Goal: Information Seeking & Learning: Learn about a topic

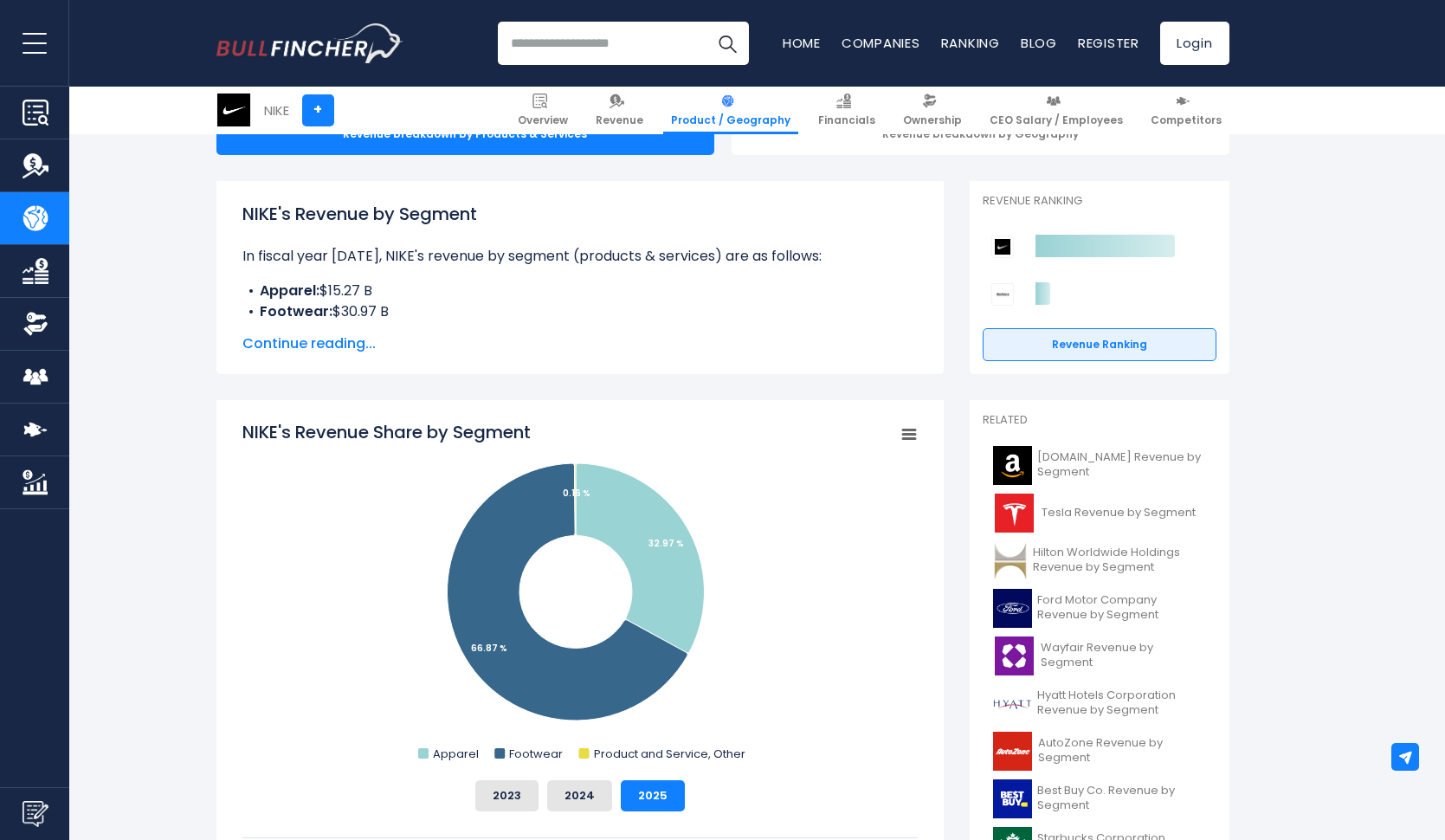
scroll to position [208, 0]
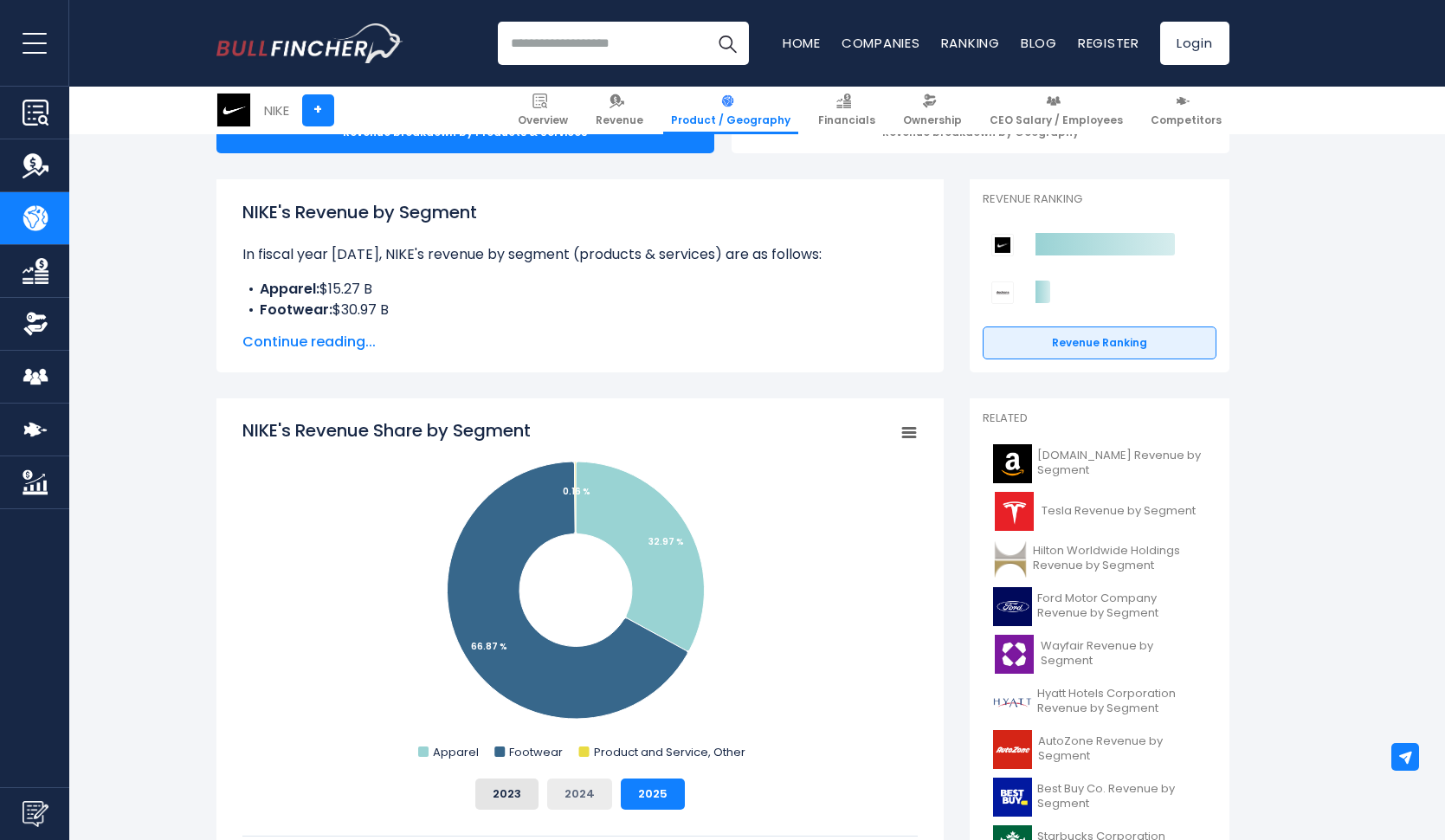
click at [585, 791] on button "2024" at bounding box center [579, 794] width 65 height 31
click at [648, 786] on button "2025" at bounding box center [653, 794] width 64 height 31
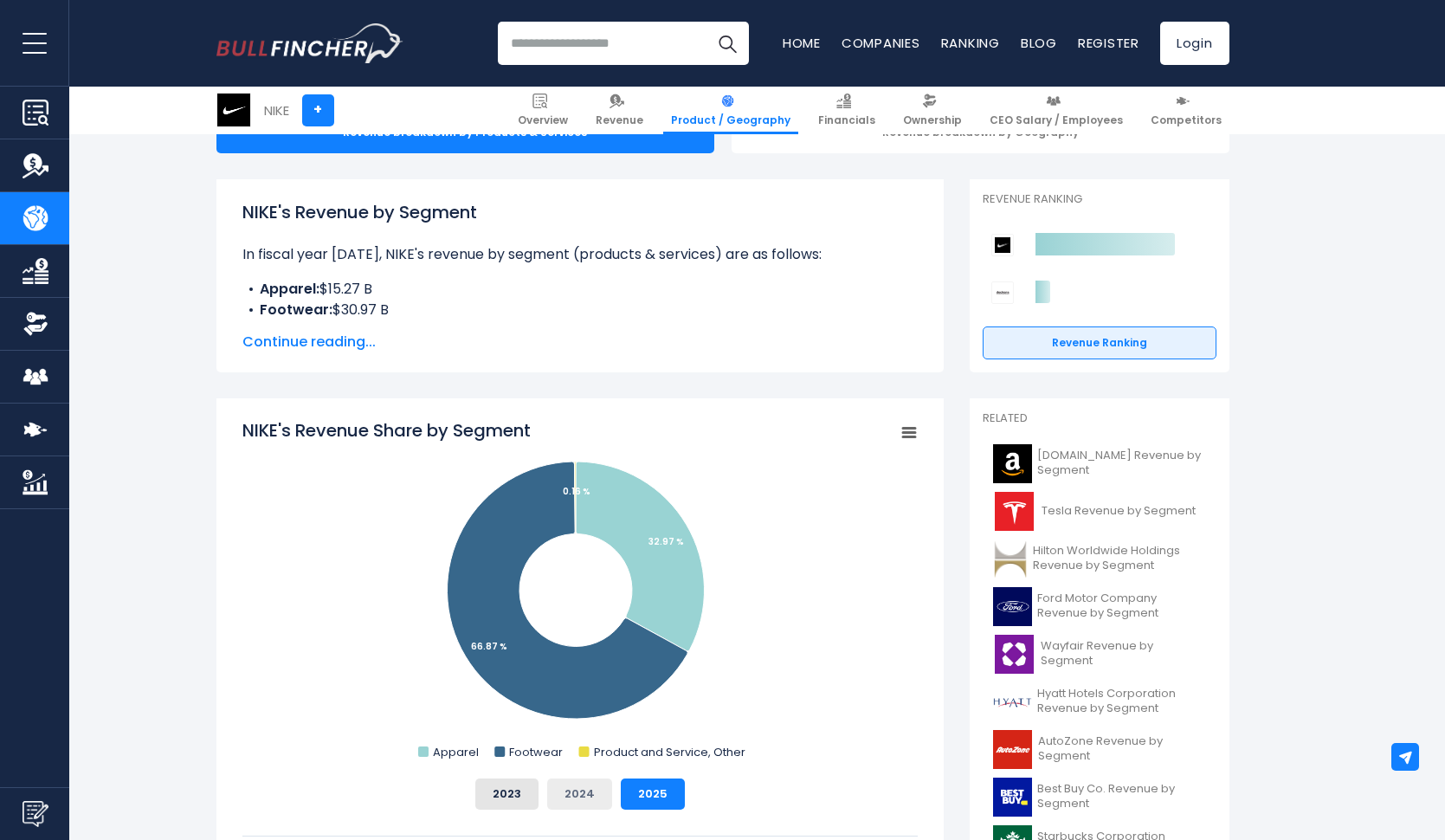
click at [582, 798] on button "2024" at bounding box center [579, 794] width 65 height 31
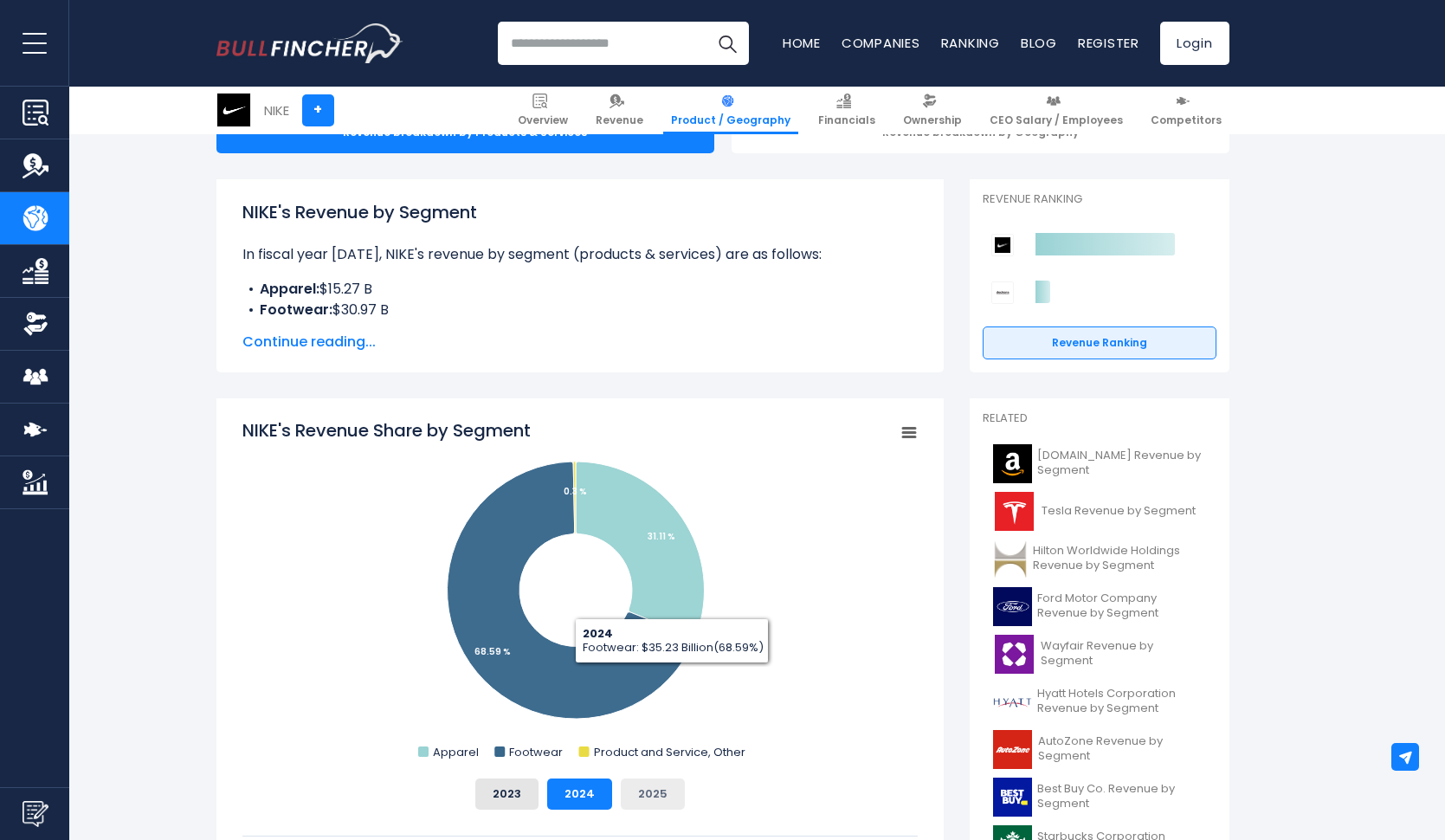
click at [653, 792] on button "2025" at bounding box center [653, 794] width 64 height 31
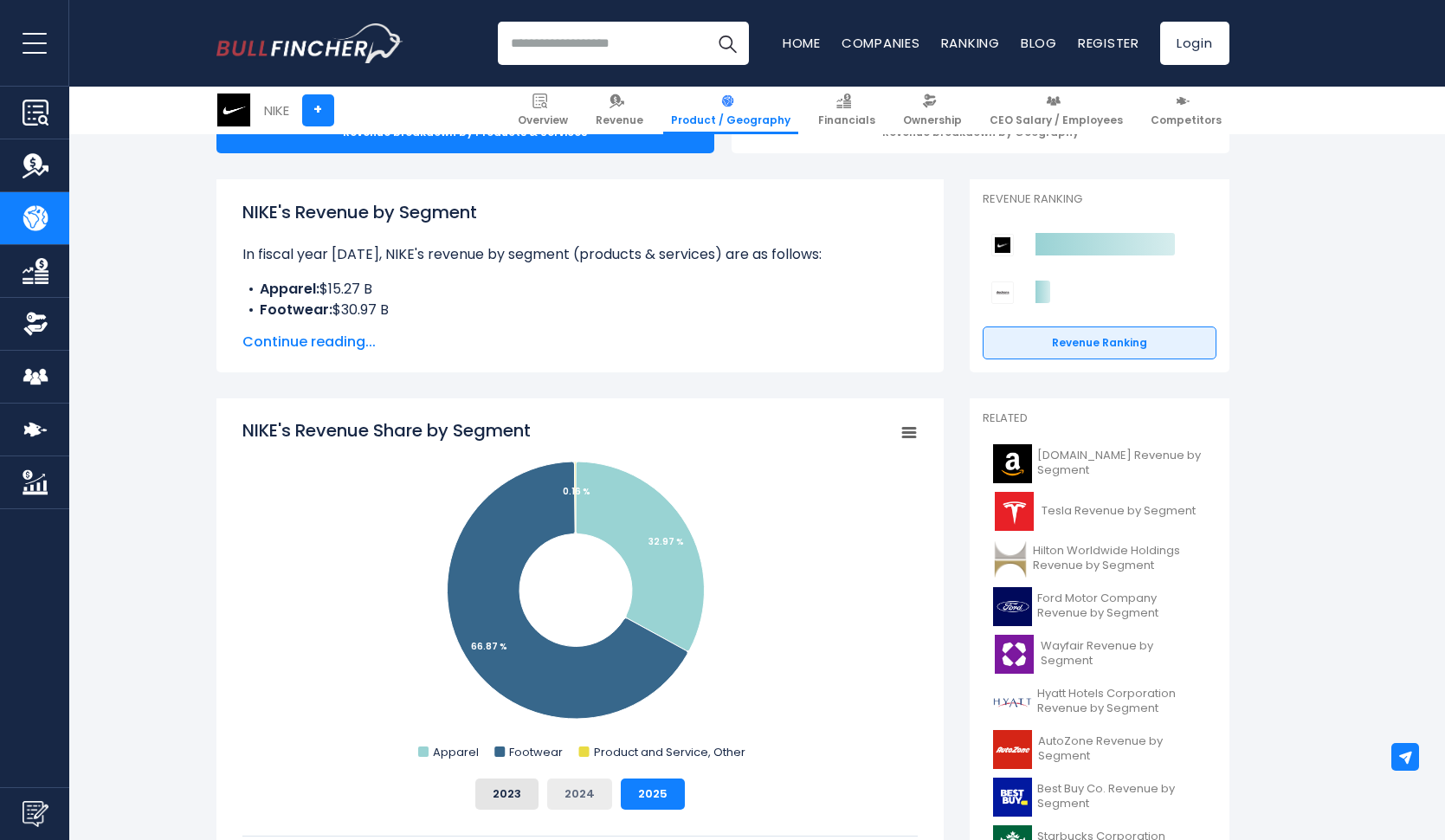
click at [581, 788] on button "2024" at bounding box center [579, 794] width 65 height 31
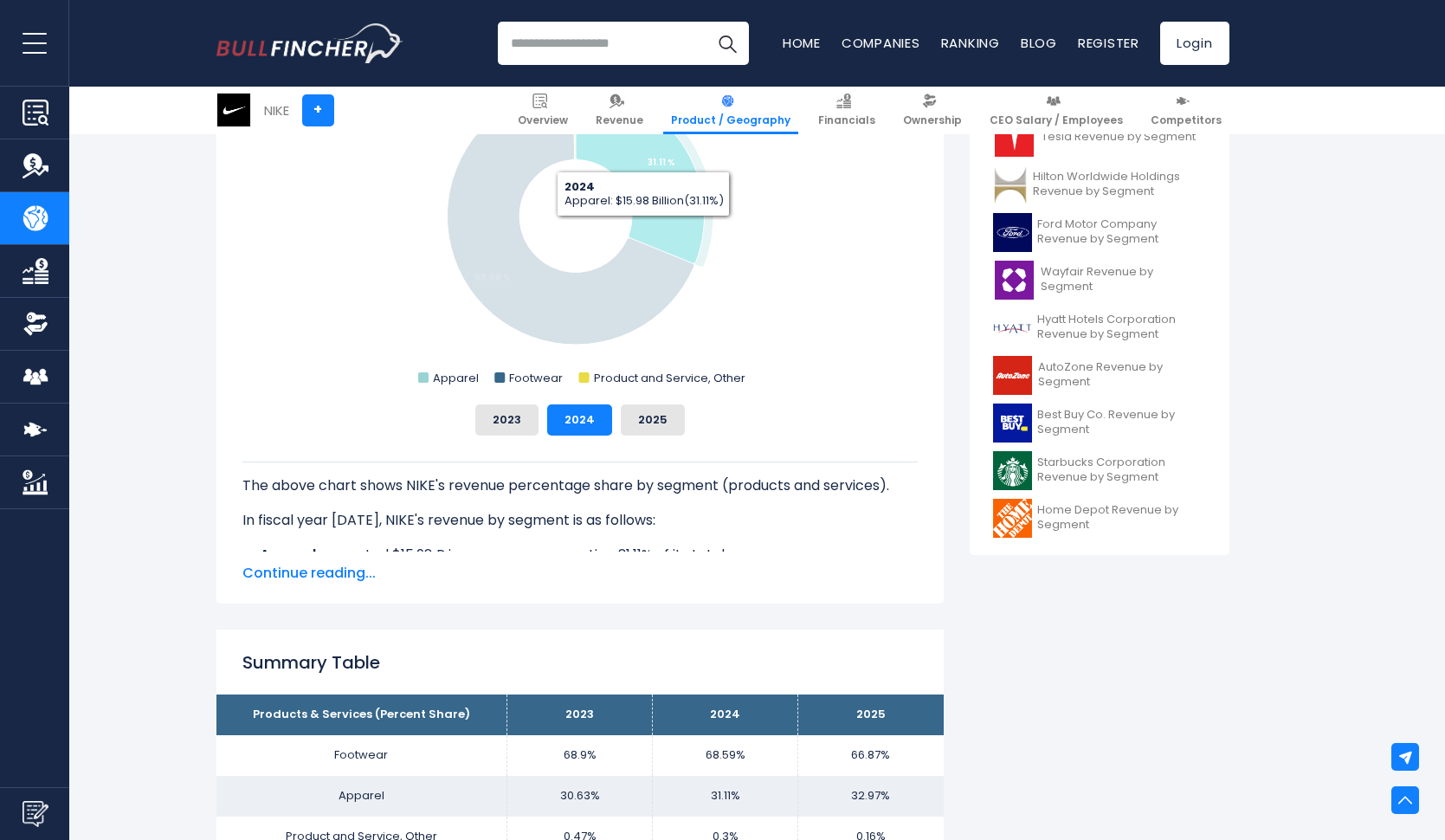
scroll to position [589, 0]
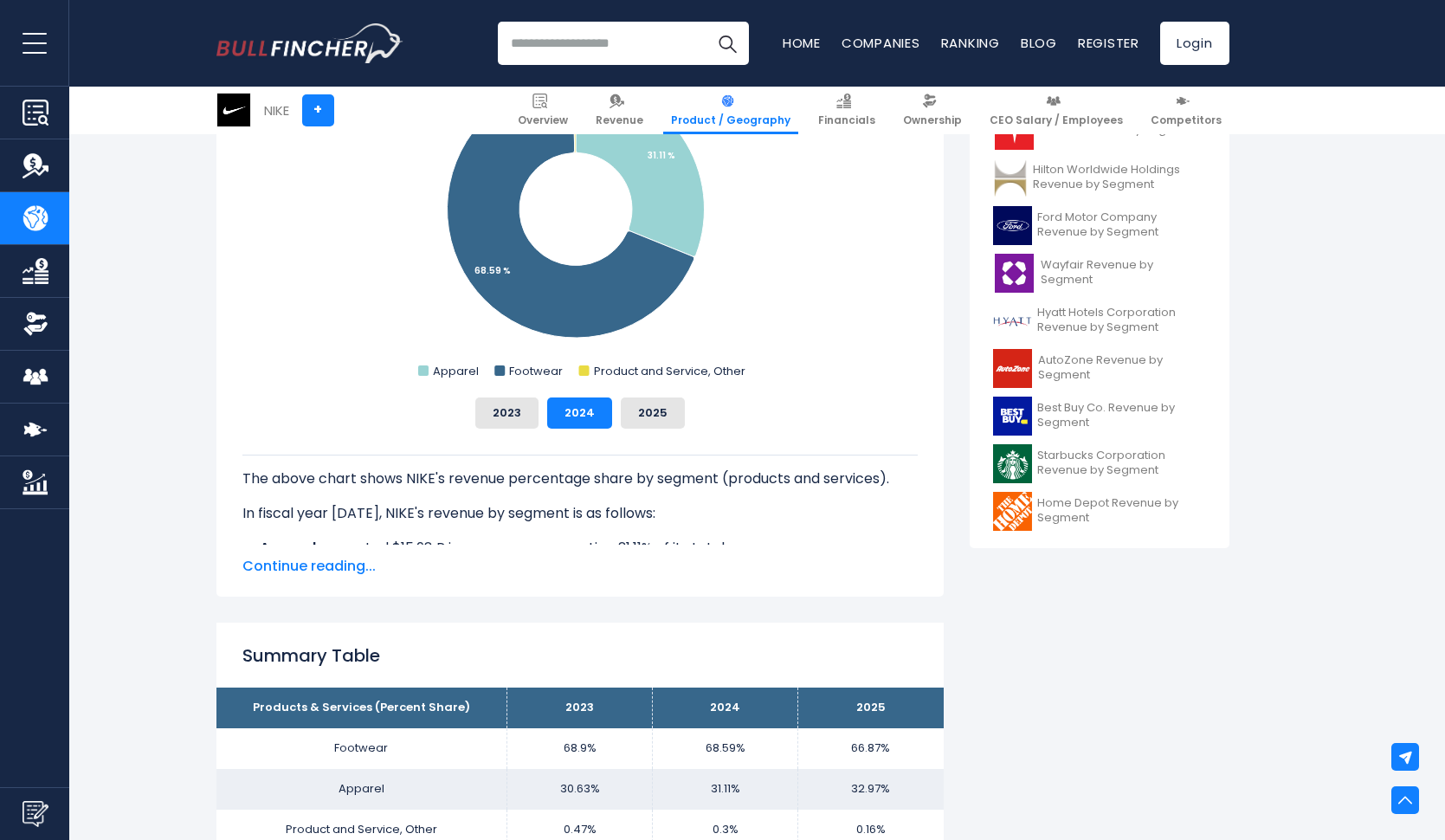
click at [320, 564] on span "Continue reading..." at bounding box center [580, 566] width 675 height 21
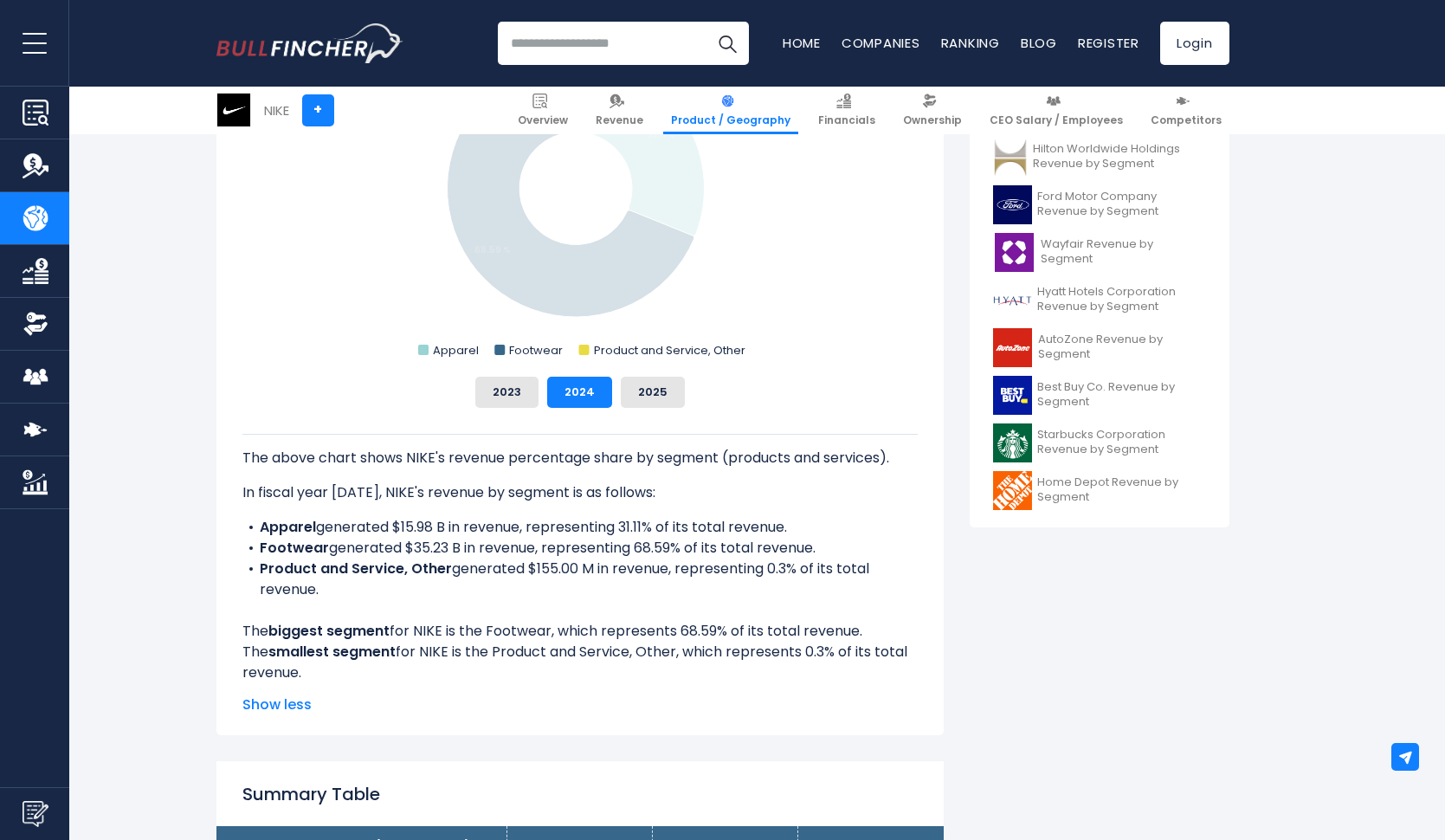
scroll to position [721, 0]
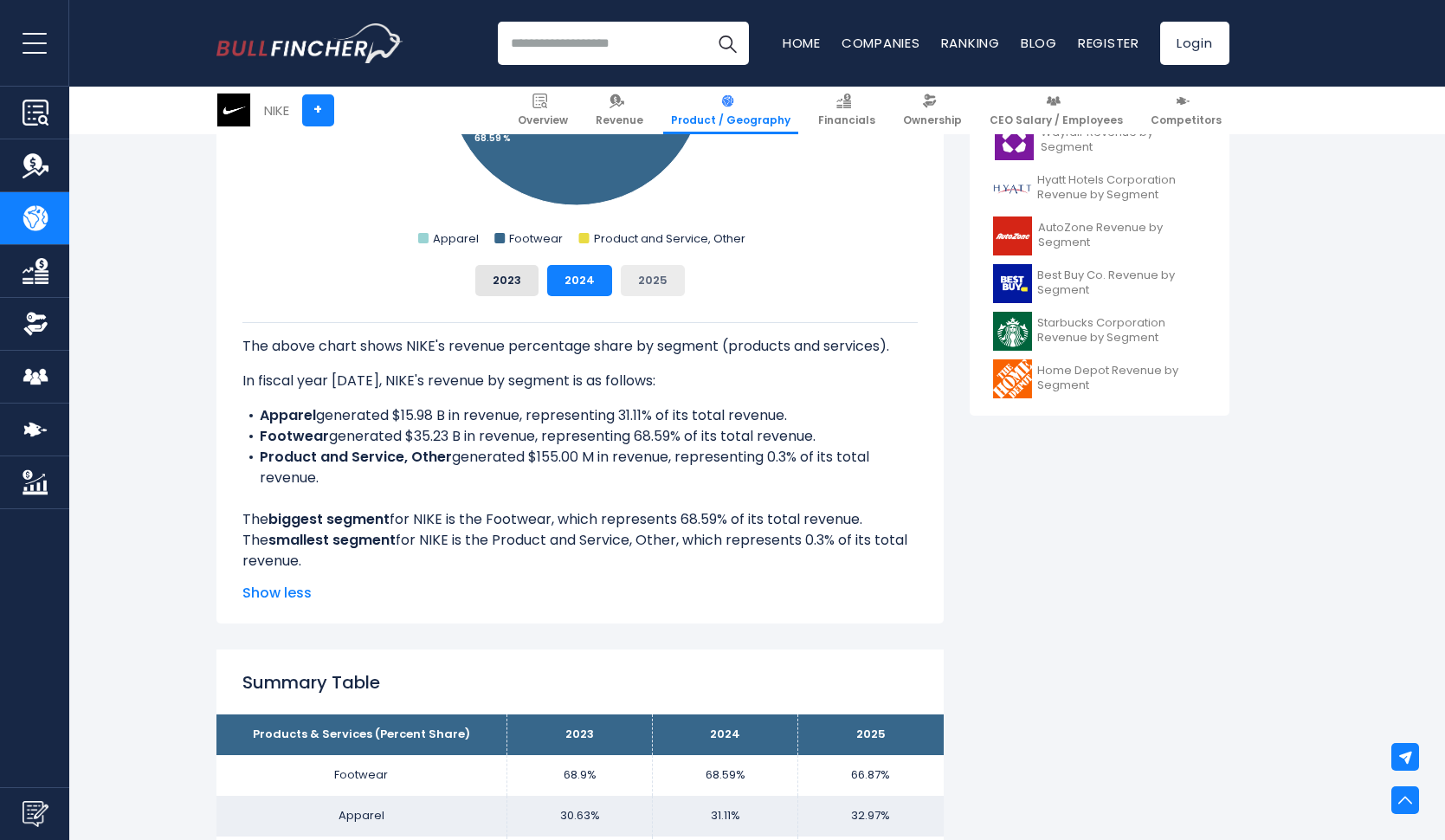
click at [656, 288] on button "2025" at bounding box center [653, 281] width 64 height 31
click at [274, 592] on span "Show less" at bounding box center [580, 593] width 675 height 21
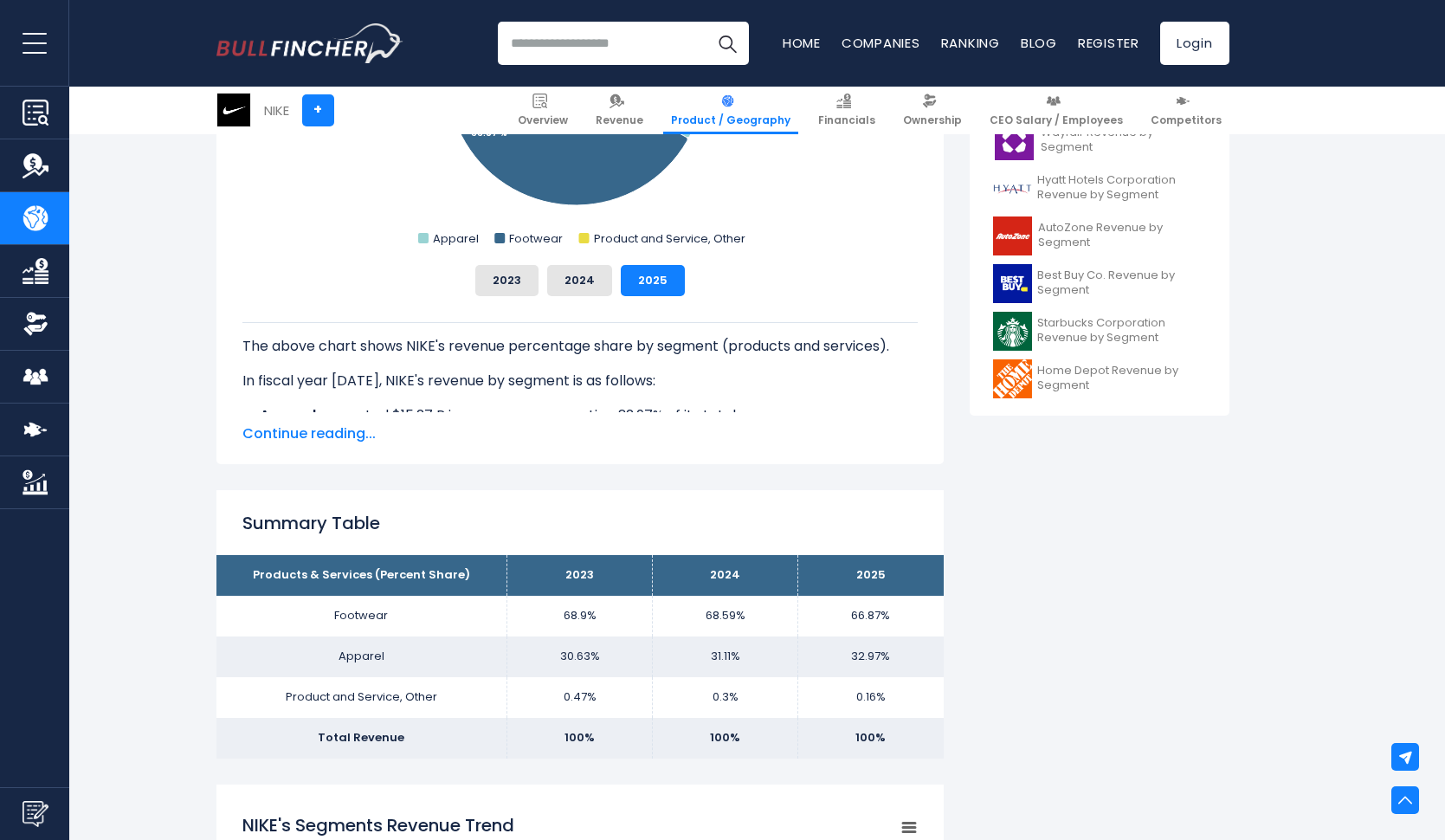
click at [322, 440] on span "Continue reading..." at bounding box center [580, 434] width 675 height 21
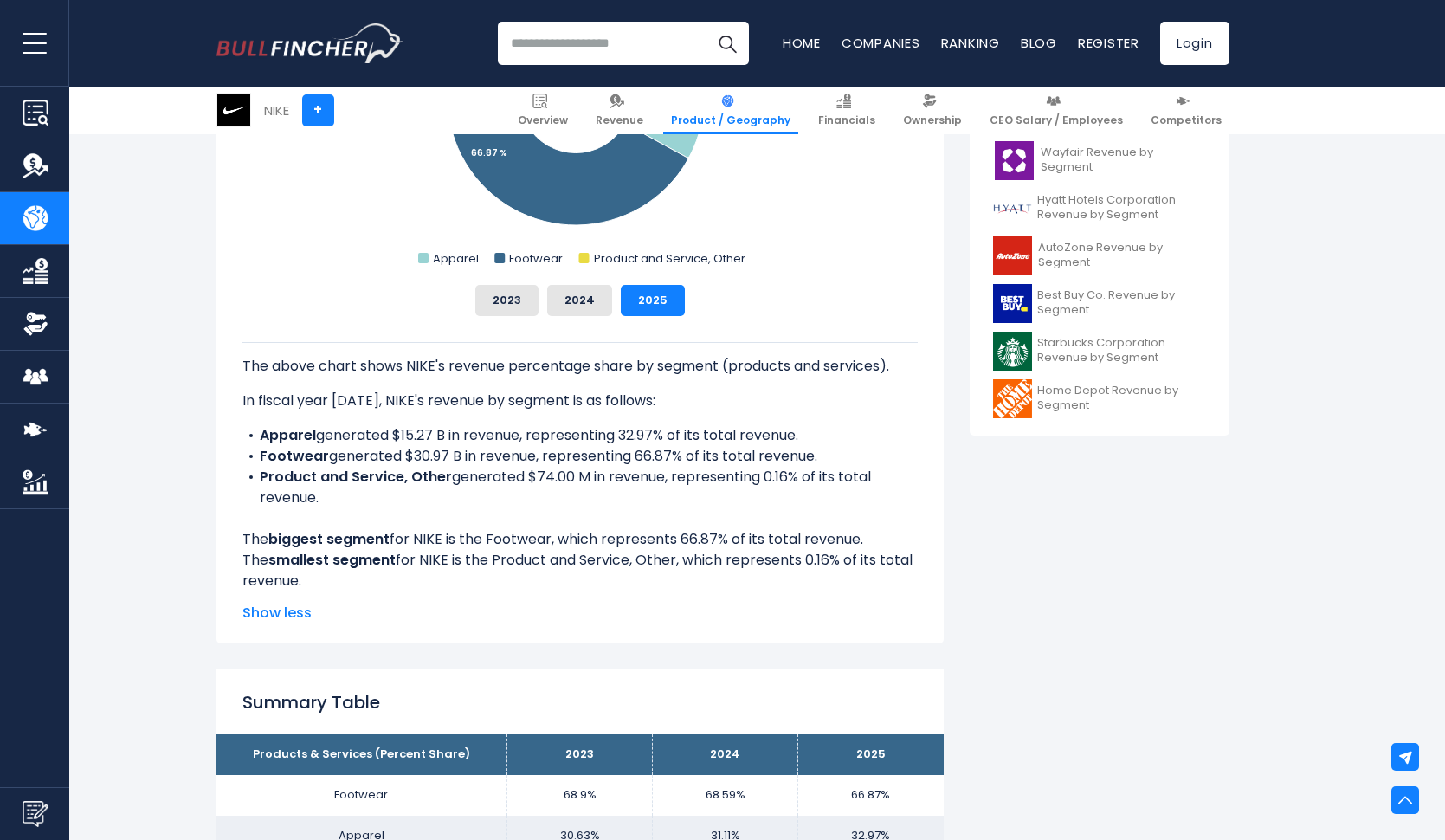
scroll to position [703, 0]
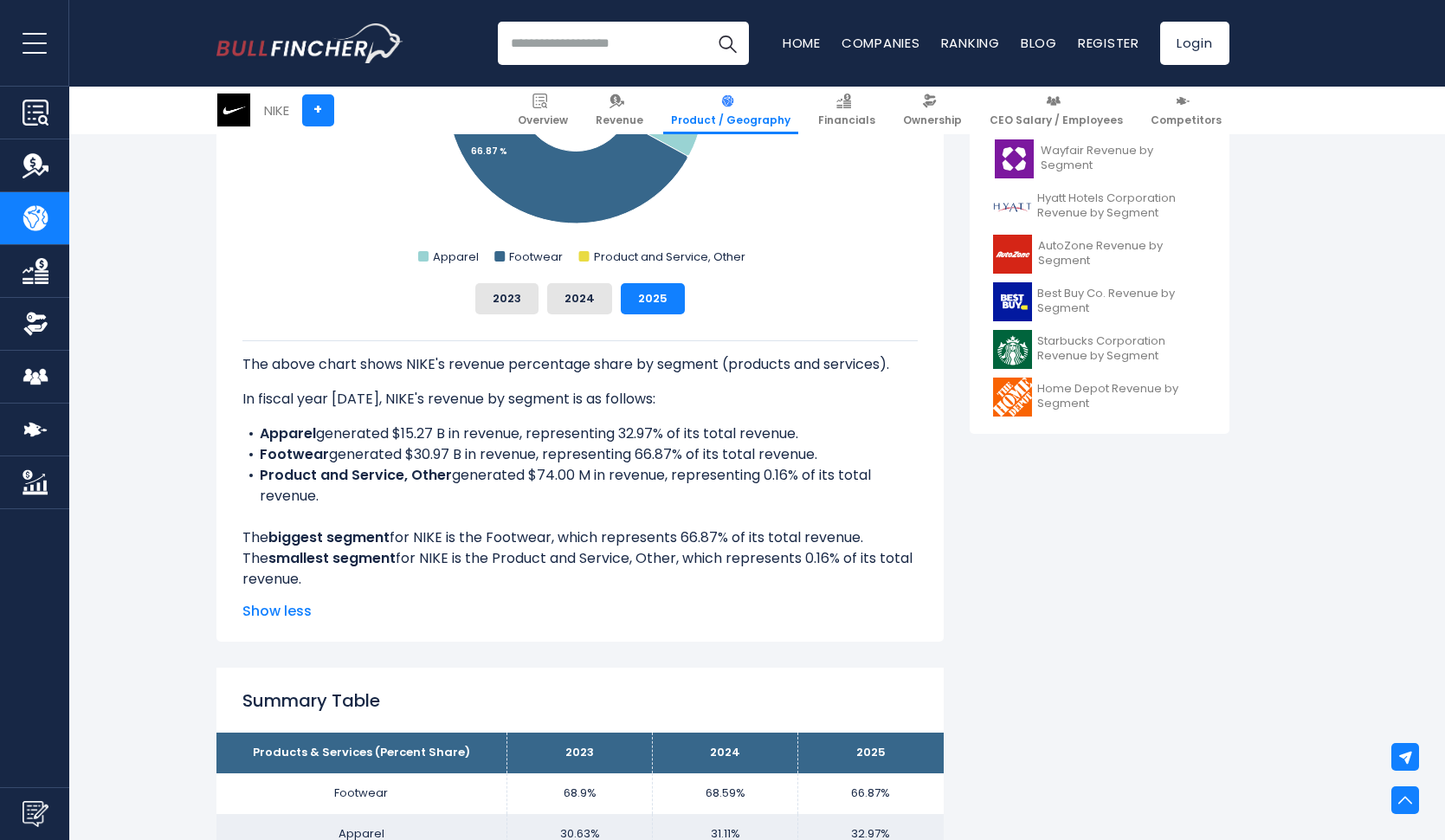
drag, startPoint x: 262, startPoint y: 429, endPoint x: 366, endPoint y: 500, distance: 125.9
click at [366, 500] on ul "Apparel generated $15.27 B in revenue, representing 32.97% of its total revenue…" at bounding box center [580, 466] width 675 height 83
copy ul "Apparel generated $15.27 B in revenue, representing 32.97% of its total revenue…"
click at [865, 348] on div "The above chart shows NIKE's revenue percentage share by segment (products and …" at bounding box center [580, 466] width 675 height 250
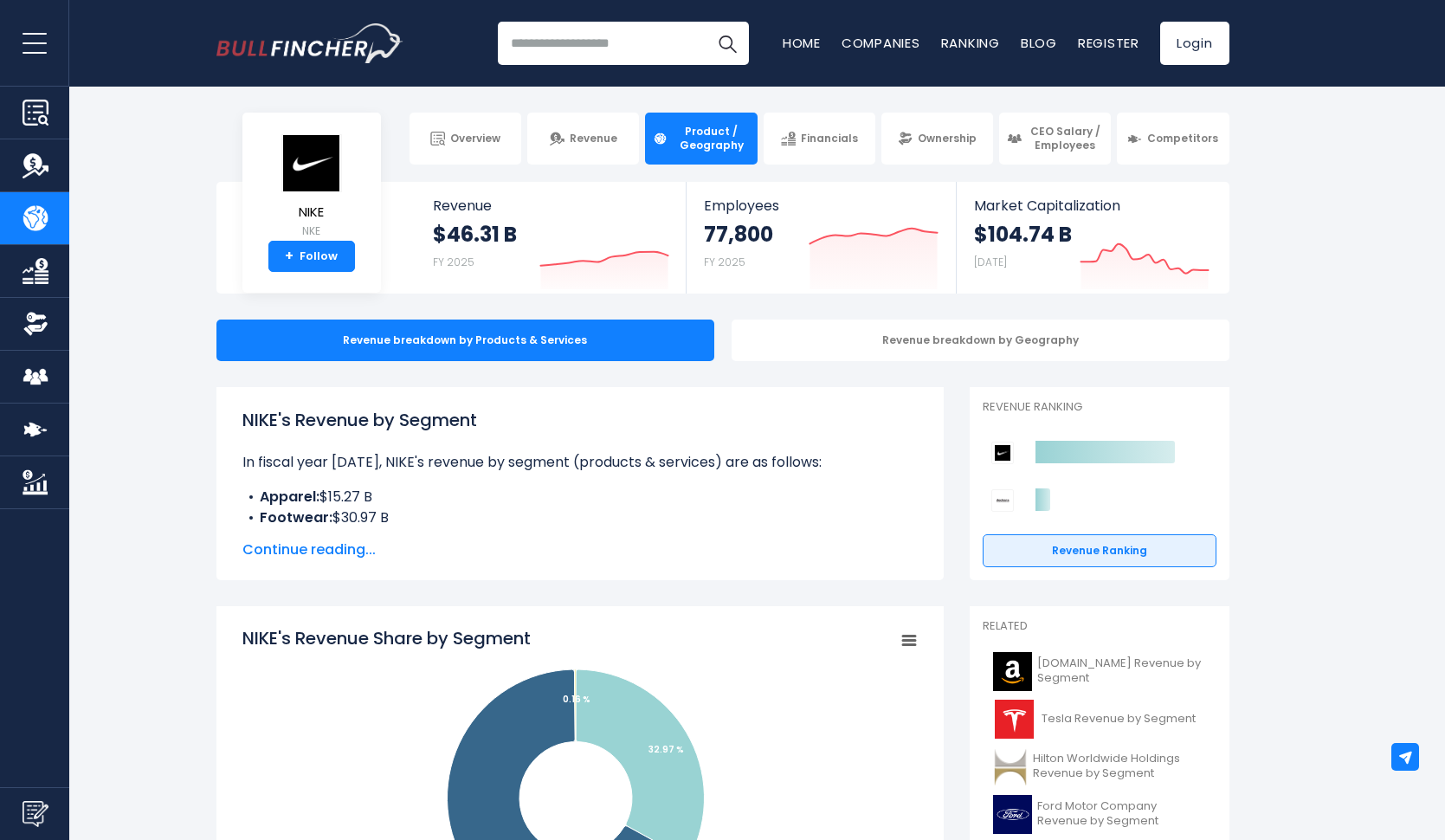
scroll to position [0, 0]
click at [570, 43] on input "search" at bounding box center [623, 43] width 251 height 43
type input "******"
click at [726, 43] on button "Search" at bounding box center [727, 43] width 43 height 43
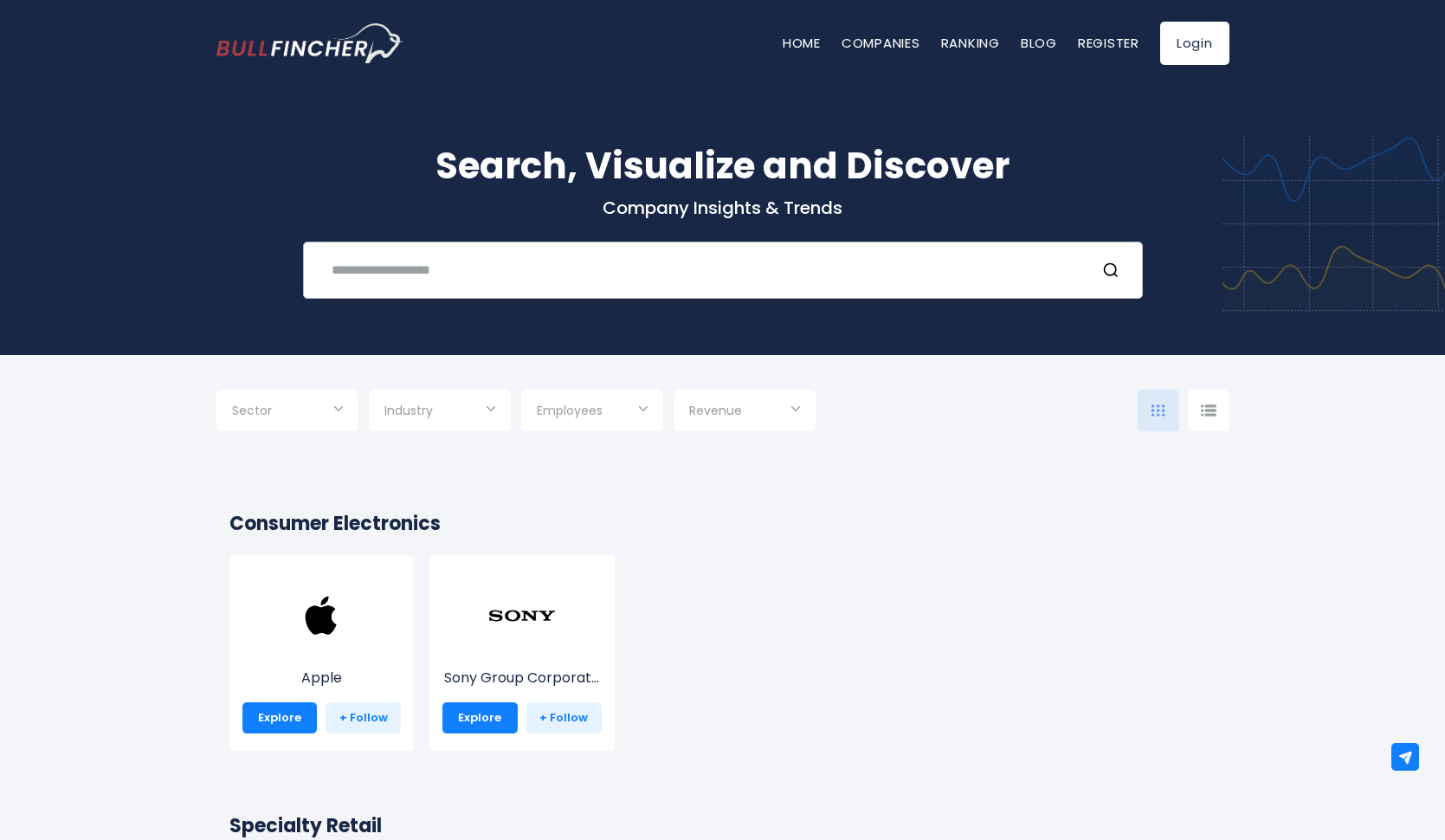
click at [477, 282] on input "text" at bounding box center [701, 270] width 760 height 32
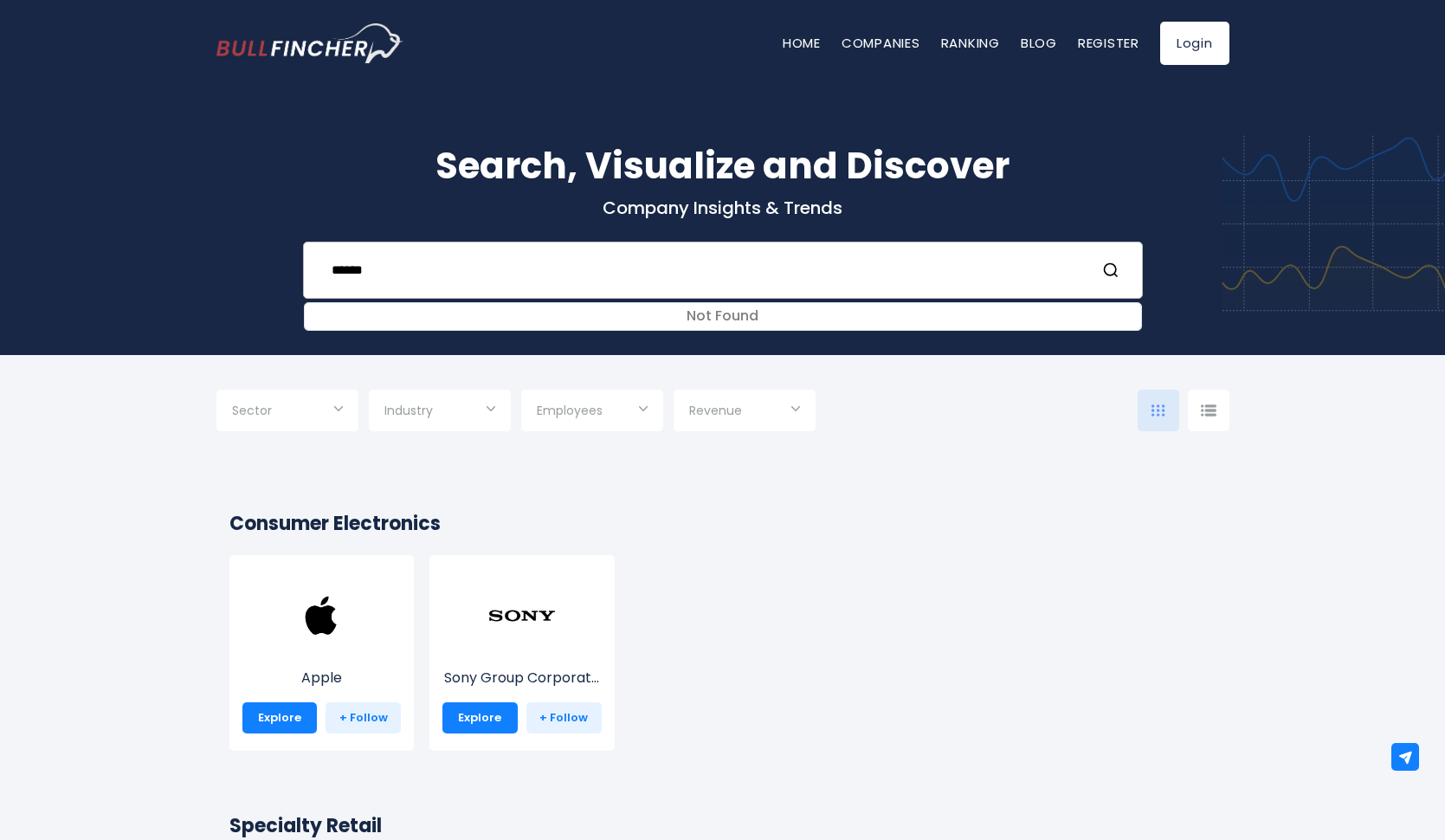
type input "******"
